Goal: Task Accomplishment & Management: Use online tool/utility

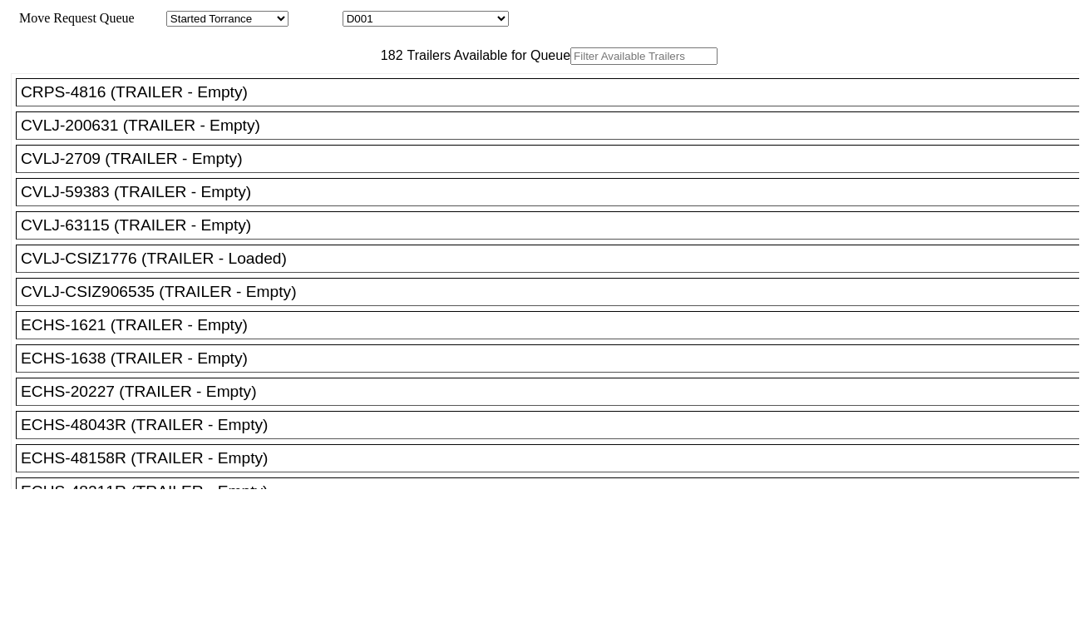
click at [571, 65] on input "text" at bounding box center [644, 55] width 147 height 17
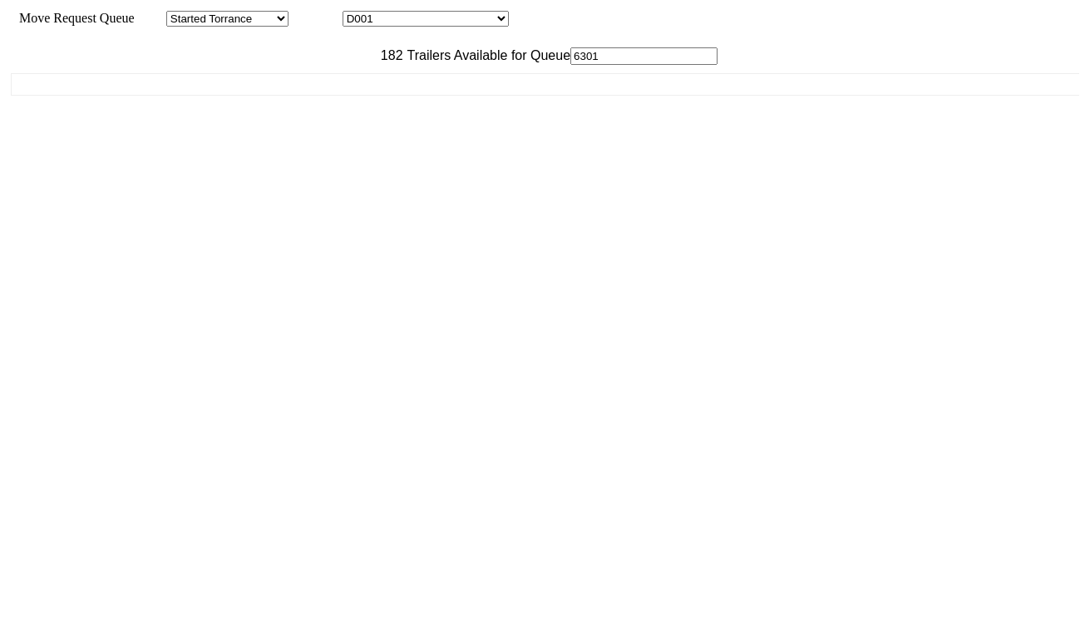
type input "6301"
click at [245, 211] on div "CRPS-4816 (TRAILER - Empty) CVLJ-200631 (TRAILER - Empty) CVLJ-2709 (TRAILER - …" at bounding box center [545, 277] width 1069 height 424
click at [256, 203] on div "CRPS-4816 (TRAILER - Empty) CVLJ-200631 (TRAILER - Empty) CVLJ-2709 (TRAILER - …" at bounding box center [545, 277] width 1069 height 424
click at [571, 65] on input "6301" at bounding box center [644, 55] width 147 height 17
drag, startPoint x: 337, startPoint y: 91, endPoint x: 140, endPoint y: 80, distance: 197.4
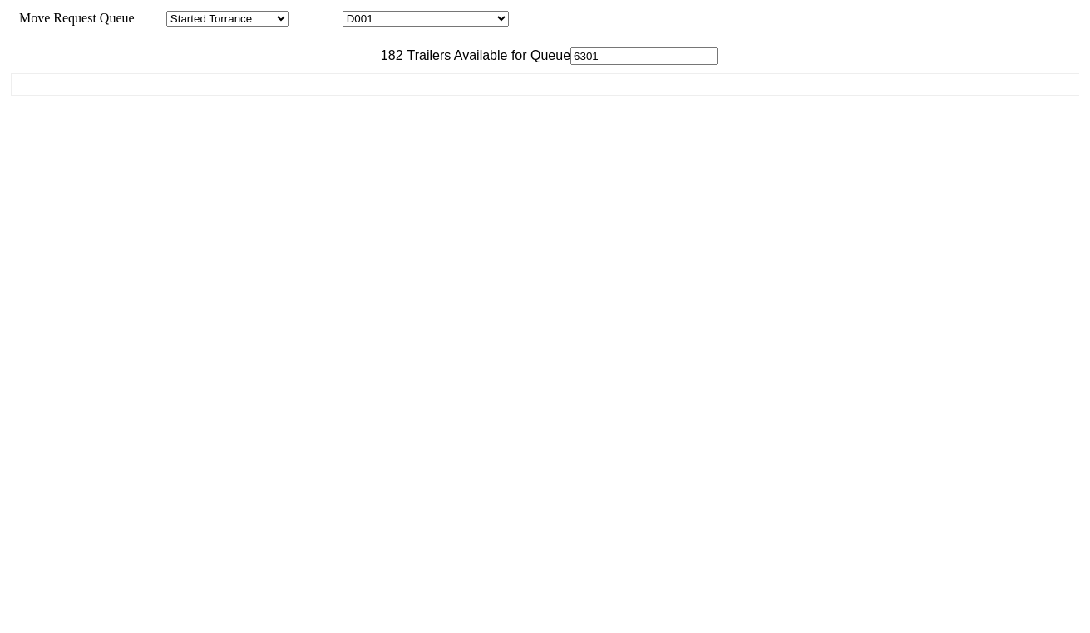
click at [140, 65] on div "182 Trailers Available for Queue 6301" at bounding box center [545, 55] width 1069 height 17
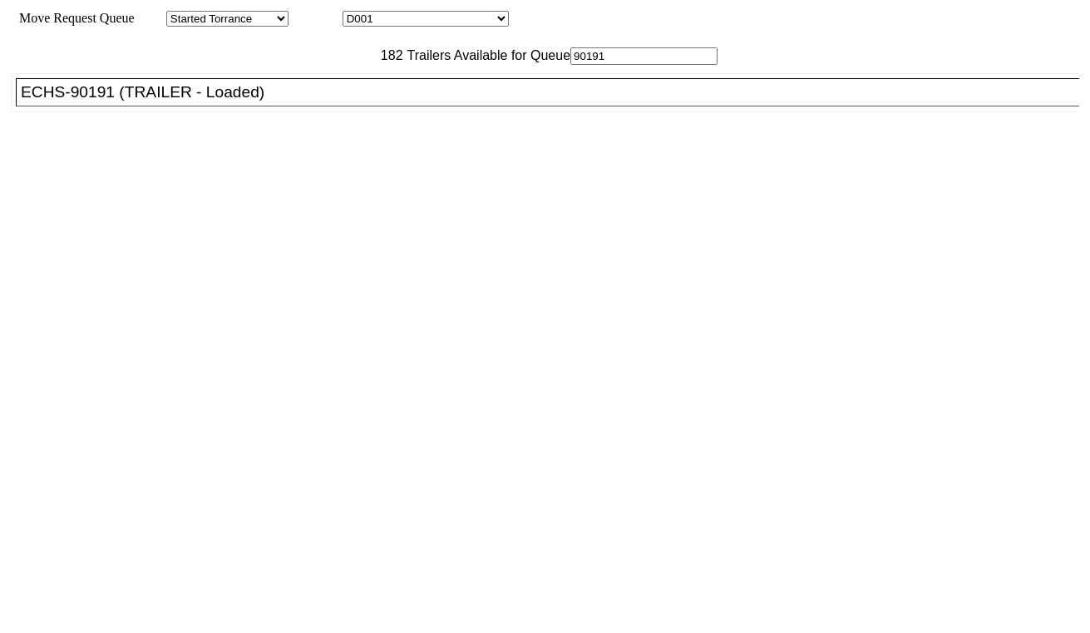
type input "90191"
click at [215, 101] on div "ECHS-90191 (TRAILER - Loaded)" at bounding box center [555, 92] width 1069 height 18
